Goal: Find specific page/section: Find specific page/section

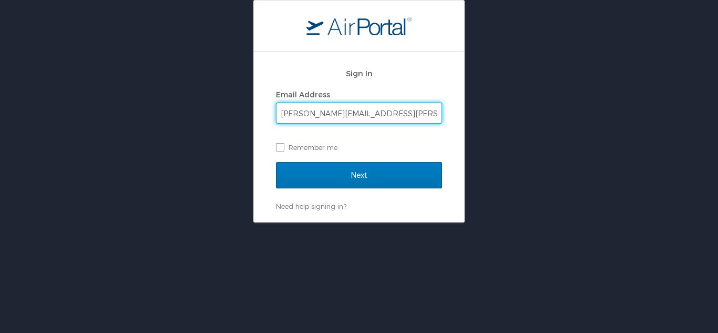
type input "brandon.hendricks@cbtravel.com"
click at [276, 162] on input "Next" at bounding box center [359, 175] width 166 height 26
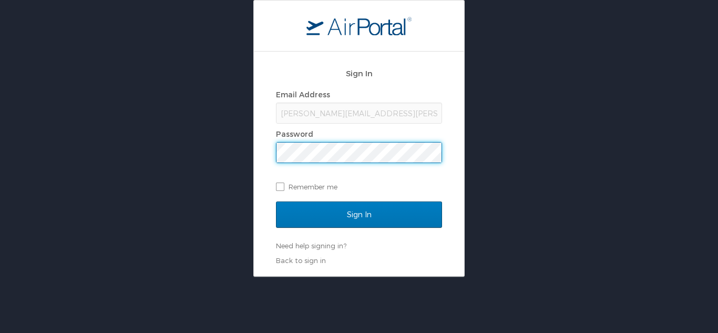
click at [276, 201] on input "Sign In" at bounding box center [359, 214] width 166 height 26
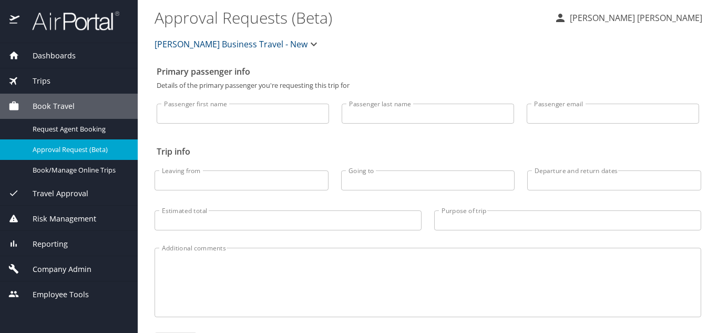
click at [43, 57] on span "Dashboards" at bounding box center [47, 56] width 56 height 12
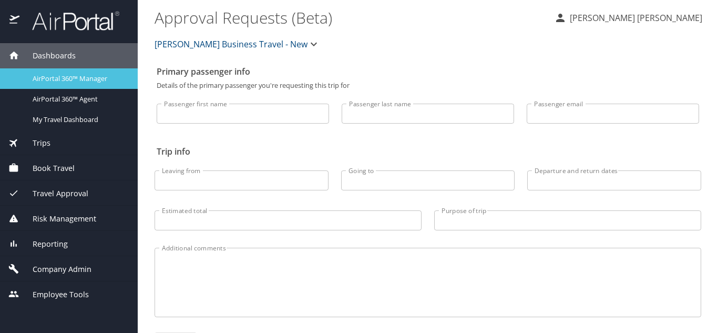
click at [53, 80] on span "AirPortal 360™ Manager" at bounding box center [79, 79] width 92 height 10
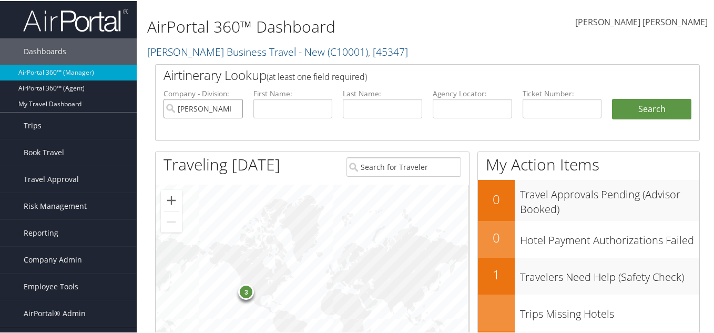
click at [234, 107] on input "[PERSON_NAME] Business Travel - New" at bounding box center [202, 107] width 79 height 19
